Goal: Find specific page/section: Find specific page/section

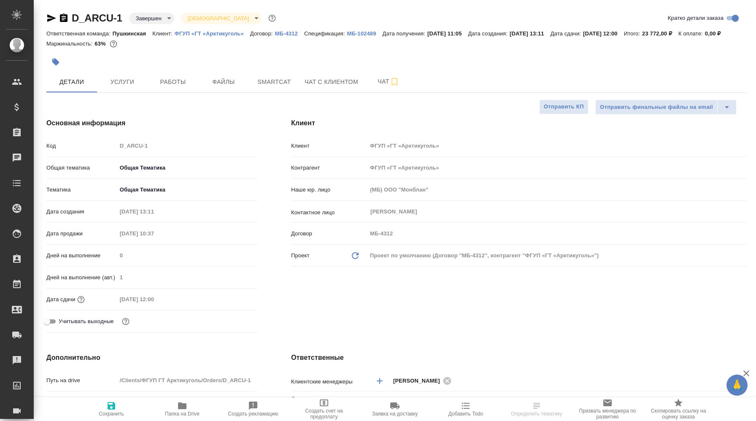
select select "RU"
type input "Сеитов Павел"
type input "[PERSON_NAME]"
select select "RU"
type textarea "x"
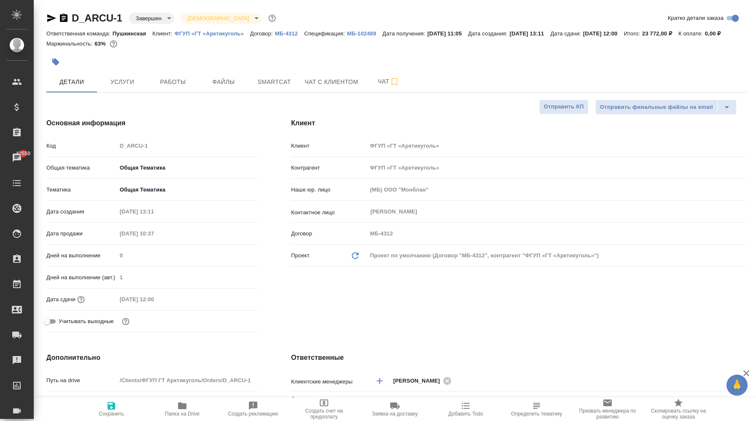
type textarea "x"
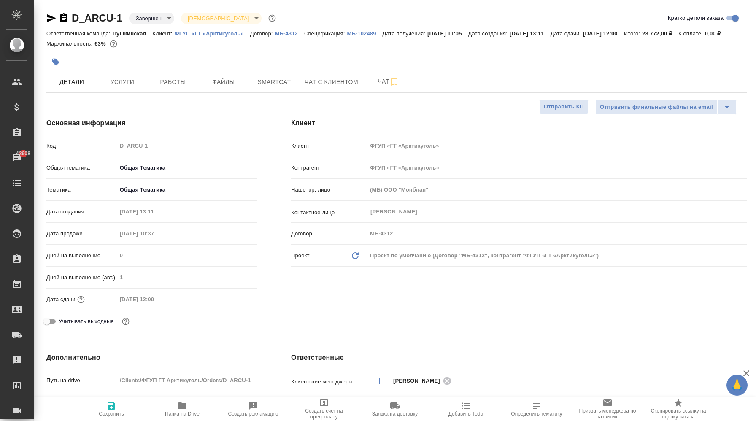
type textarea "x"
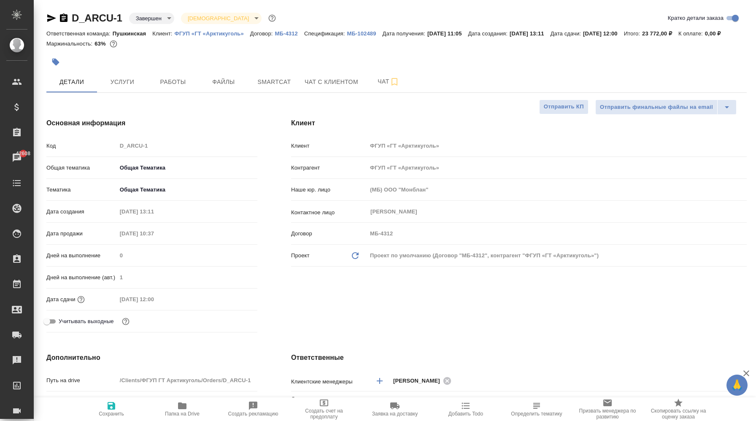
type textarea "x"
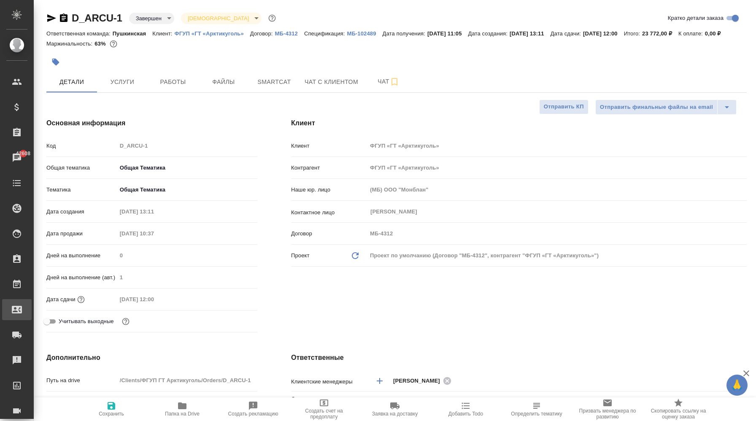
type textarea "x"
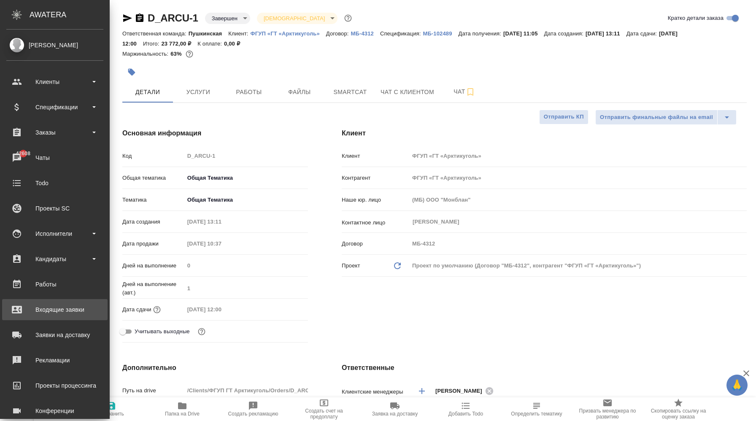
click at [68, 315] on div "Входящие заявки" at bounding box center [54, 309] width 97 height 13
type textarea "x"
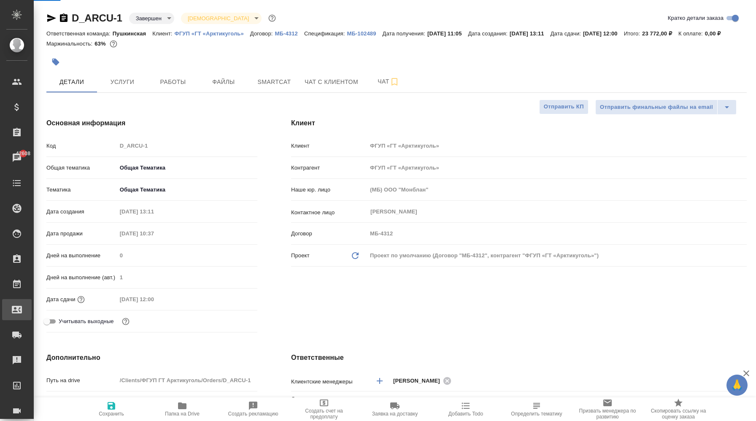
select select "RU"
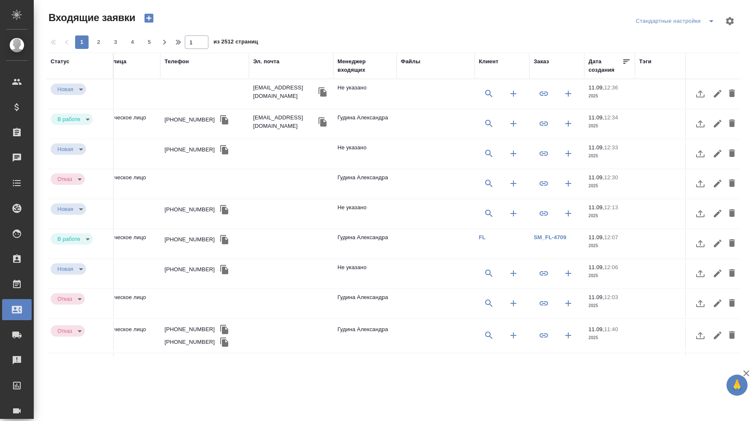
scroll to position [0, 420]
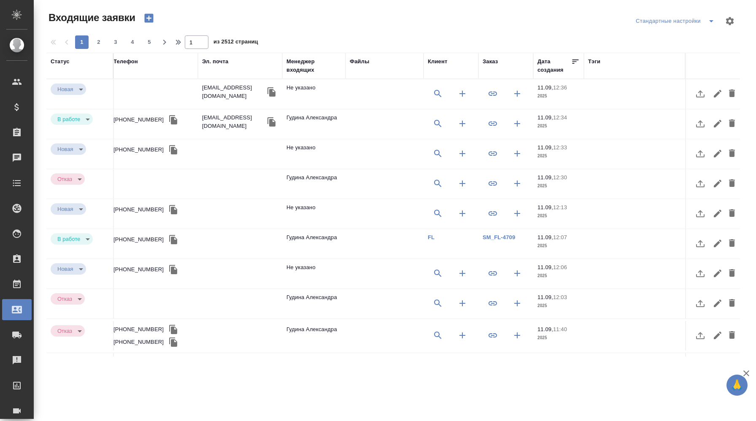
click at [495, 65] on div "Заказ" at bounding box center [490, 61] width 15 height 8
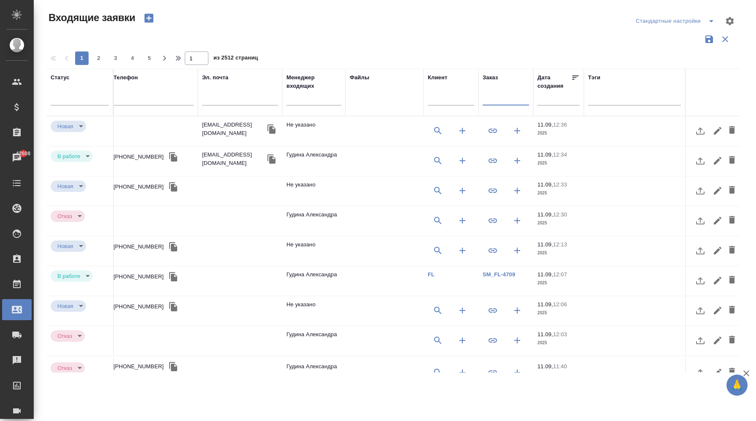
click at [495, 98] on input "text" at bounding box center [506, 99] width 46 height 11
paste input "S_NKGR-1"
type input "S_NKGR-1"
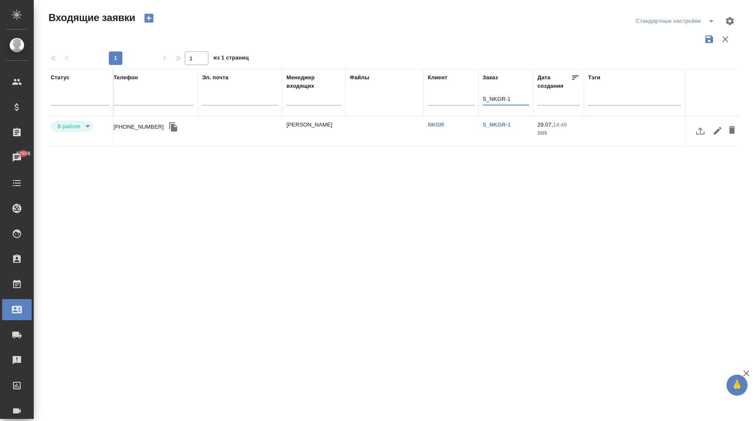
scroll to position [0, 0]
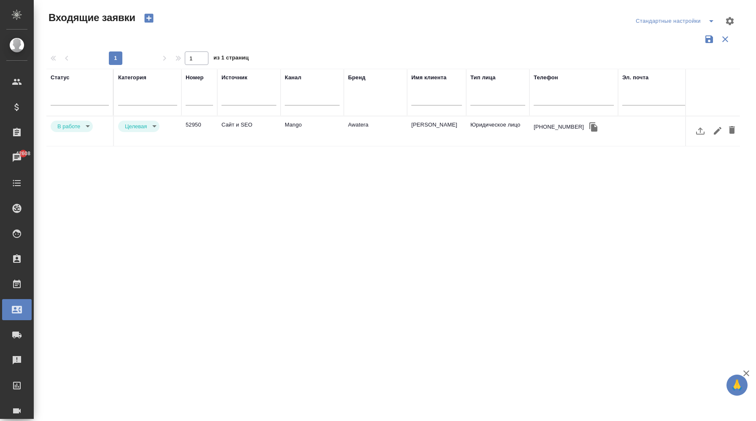
click at [256, 128] on td "Сайт и SEO" at bounding box center [248, 131] width 63 height 30
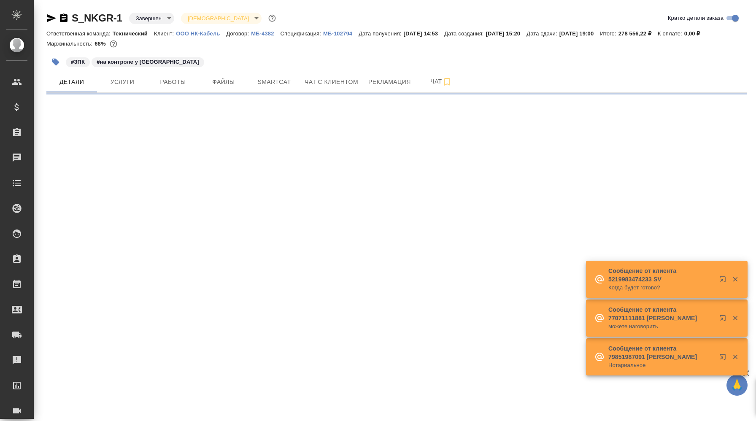
select select "RU"
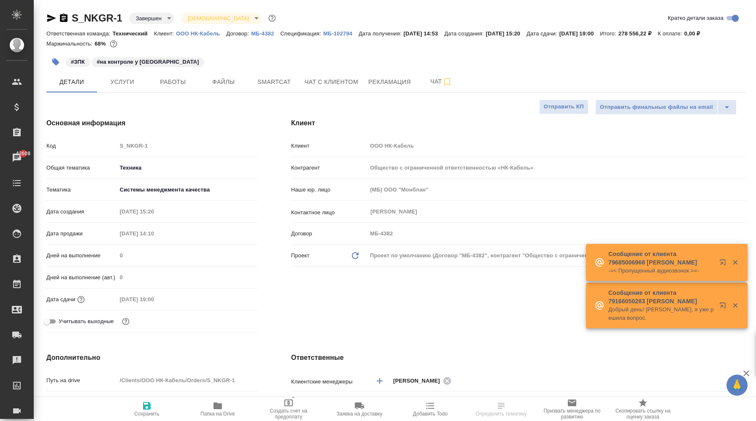
select select "RU"
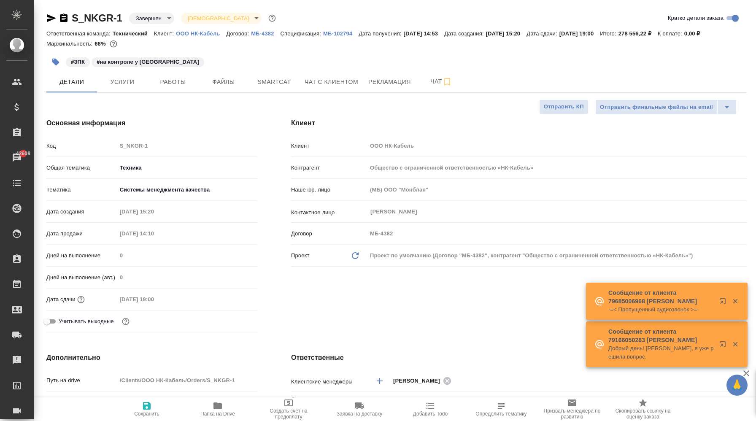
type textarea "x"
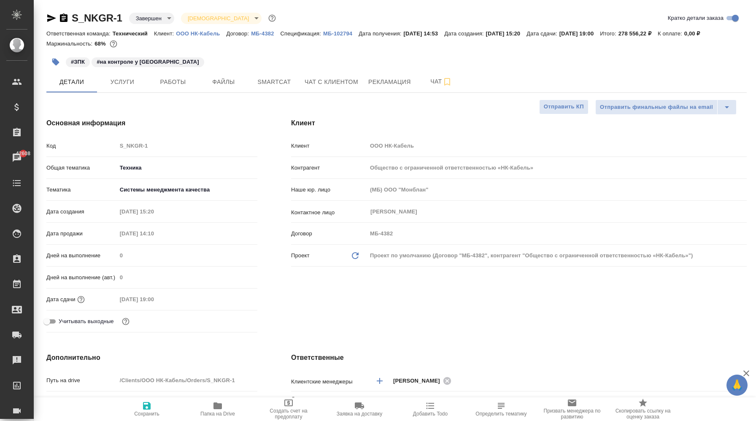
type textarea "x"
click at [260, 49] on div "Маржинальность: 68%" at bounding box center [396, 43] width 700 height 11
click at [277, 53] on div at bounding box center [396, 52] width 700 height 2
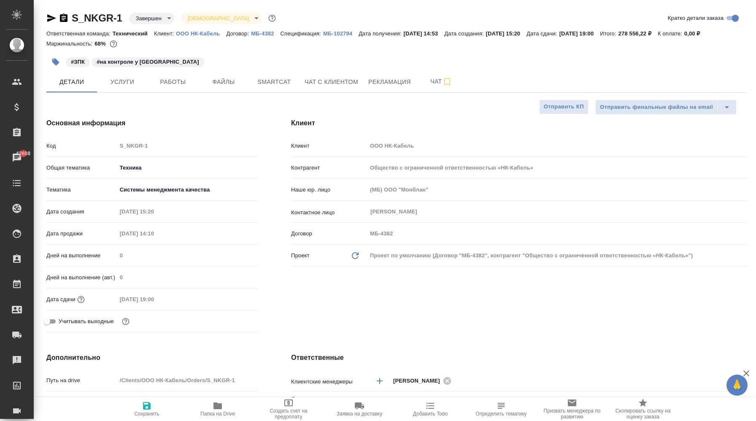
click at [216, 35] on p "ООО НК-Кабель" at bounding box center [201, 33] width 50 height 6
type textarea "x"
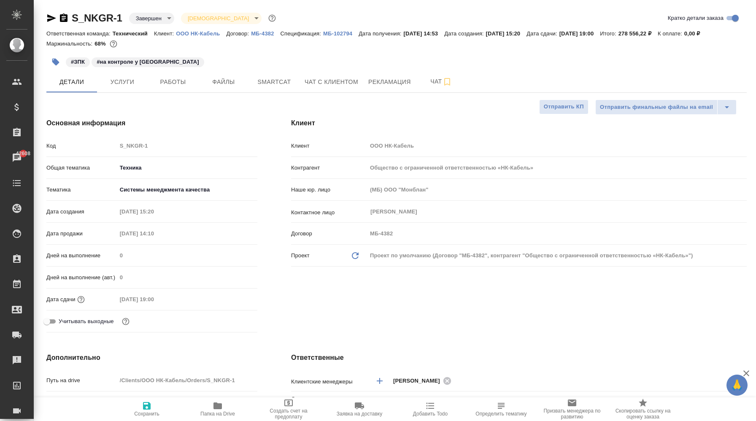
type textarea "x"
drag, startPoint x: 123, startPoint y: 21, endPoint x: 73, endPoint y: 19, distance: 49.4
click at [73, 19] on div "S_NKGR-1 Завершен closed Святая троица holyTrinity" at bounding box center [161, 17] width 231 height 13
copy link "S_NKGR-1"
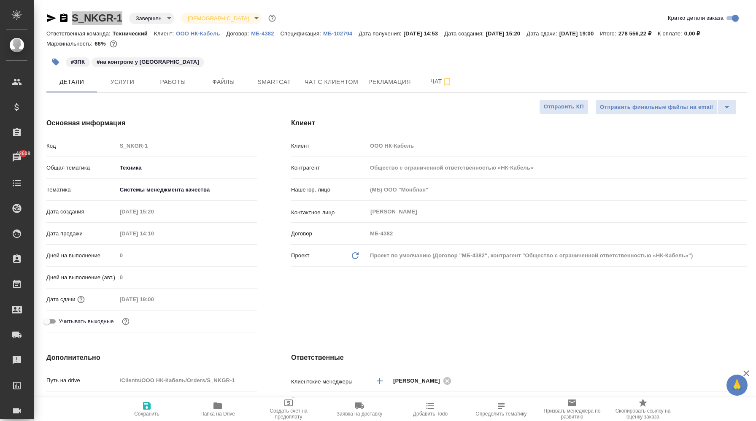
type textarea "x"
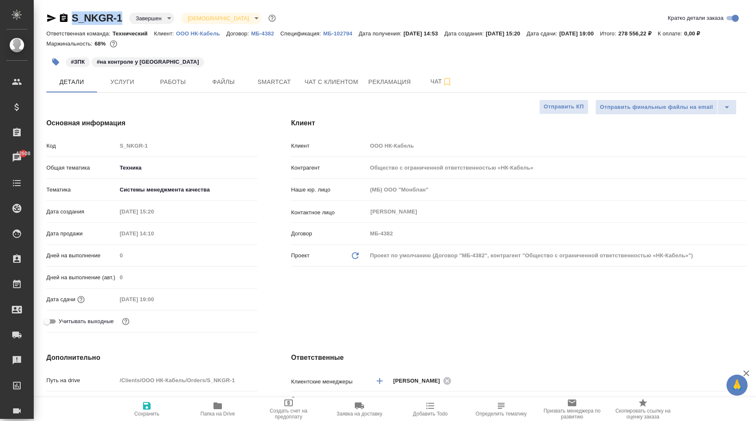
type textarea "x"
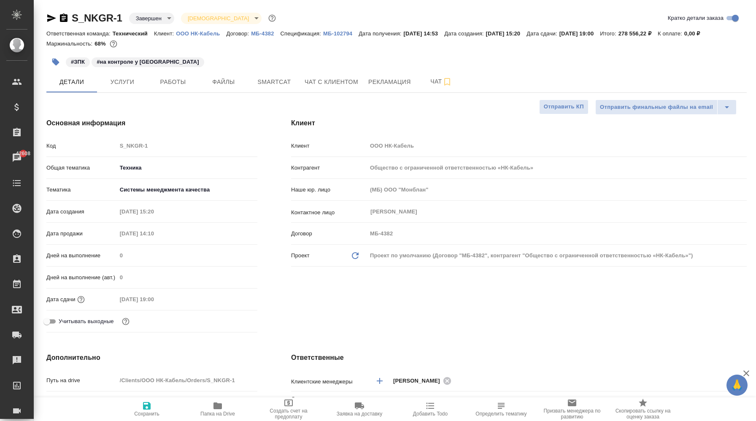
type textarea "x"
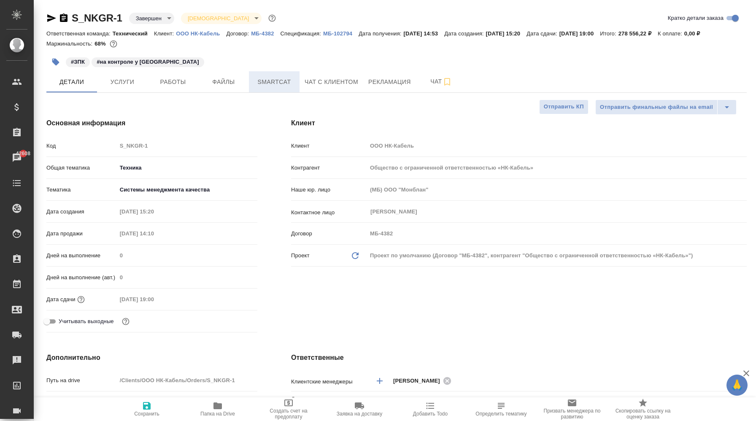
type textarea "x"
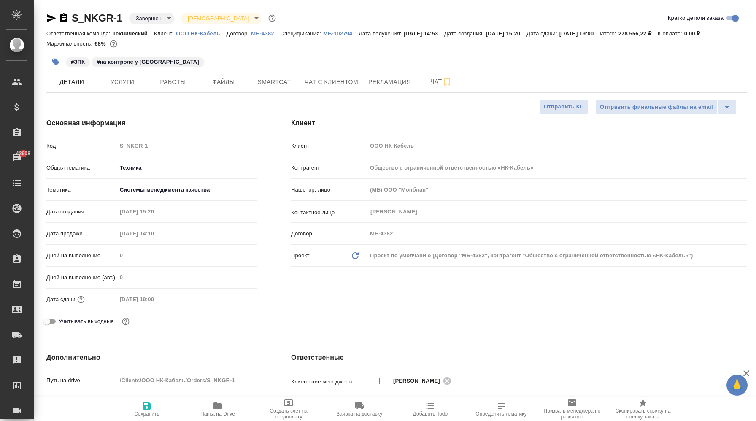
type textarea "x"
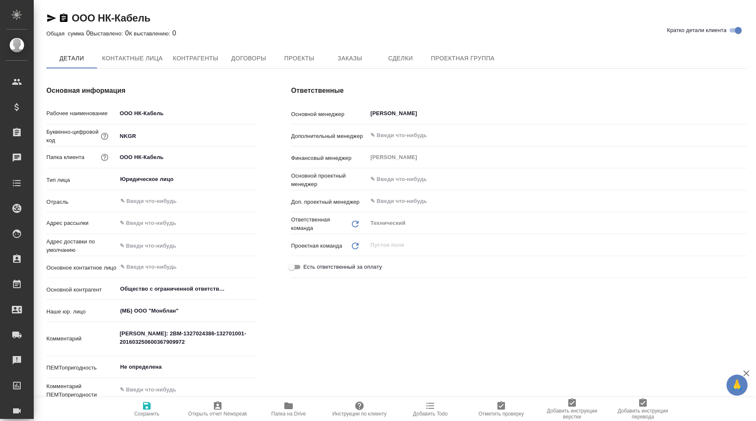
type textarea "x"
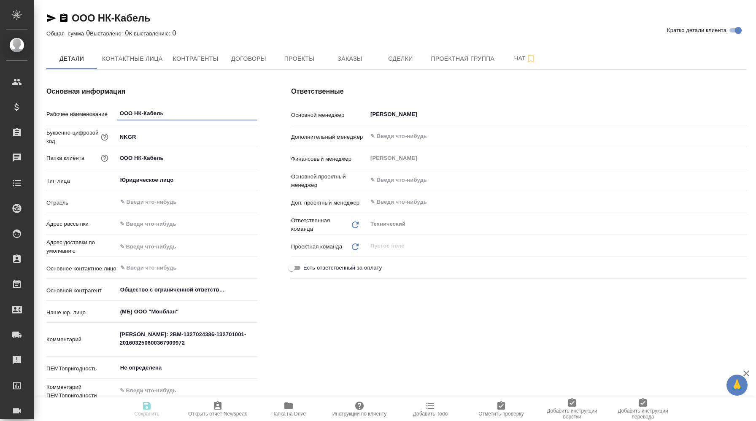
type textarea "x"
click at [340, 62] on span "Заказы" at bounding box center [349, 59] width 40 height 11
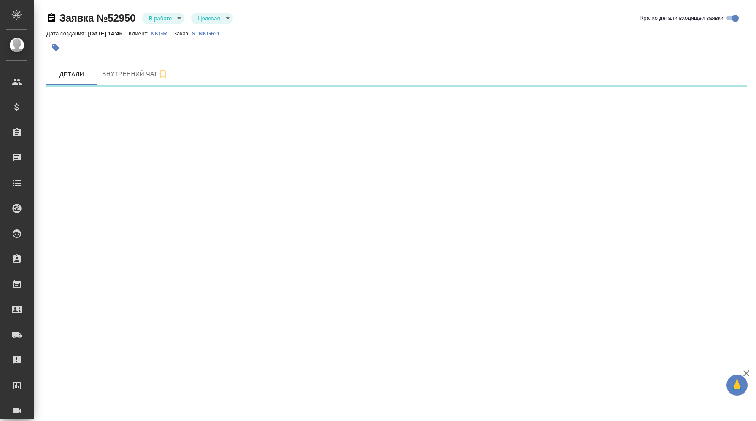
select select "RU"
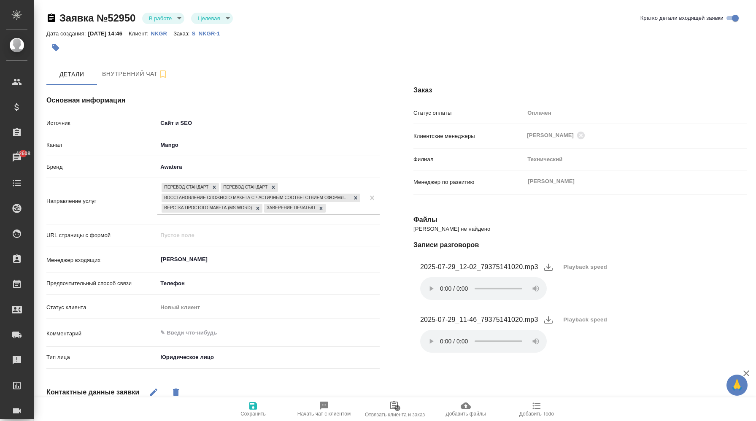
type textarea "x"
